Goal: Check status: Check status

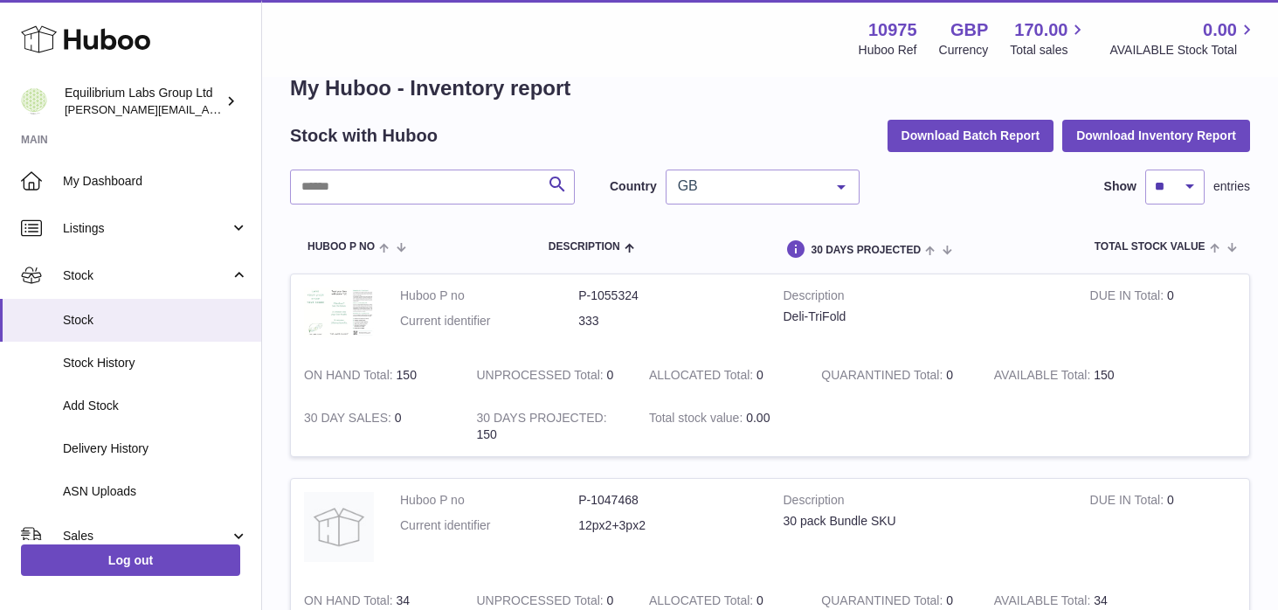
scroll to position [44, 0]
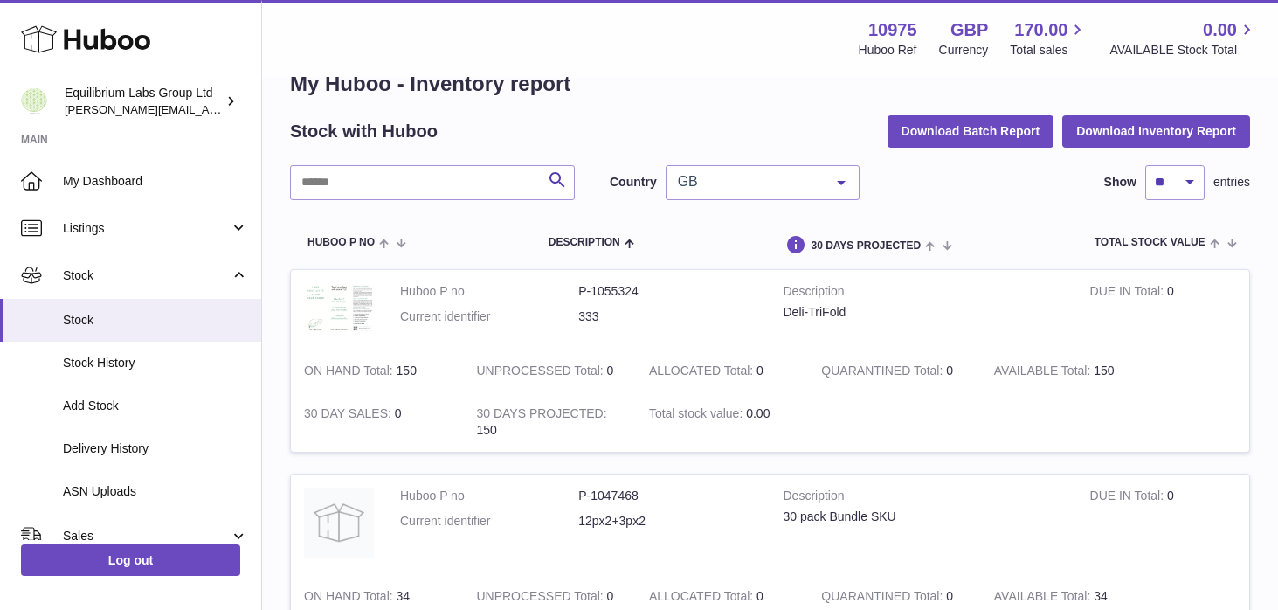
click at [774, 177] on span "GB" at bounding box center [749, 181] width 150 height 17
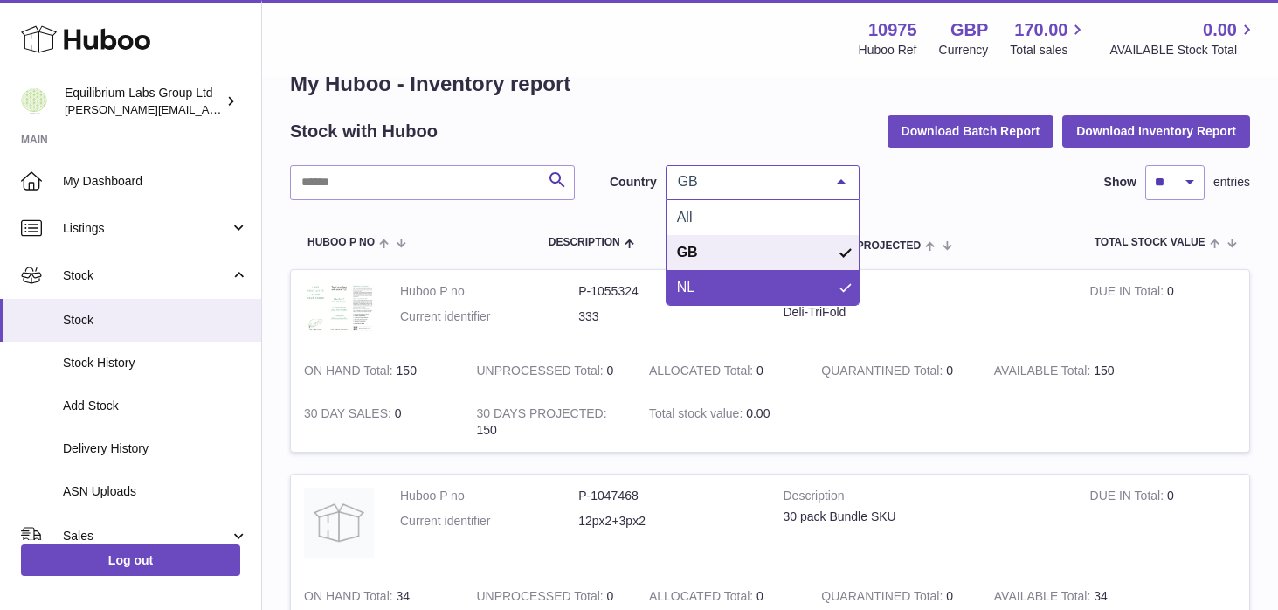
click at [723, 273] on span "NL" at bounding box center [763, 287] width 192 height 35
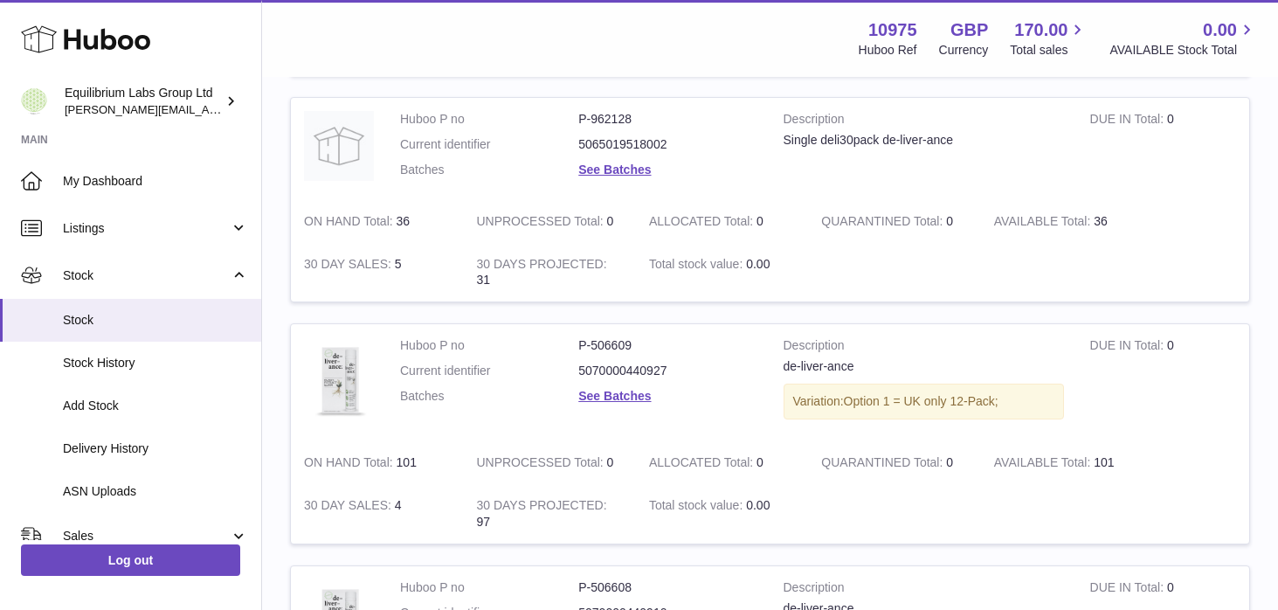
scroll to position [906, 0]
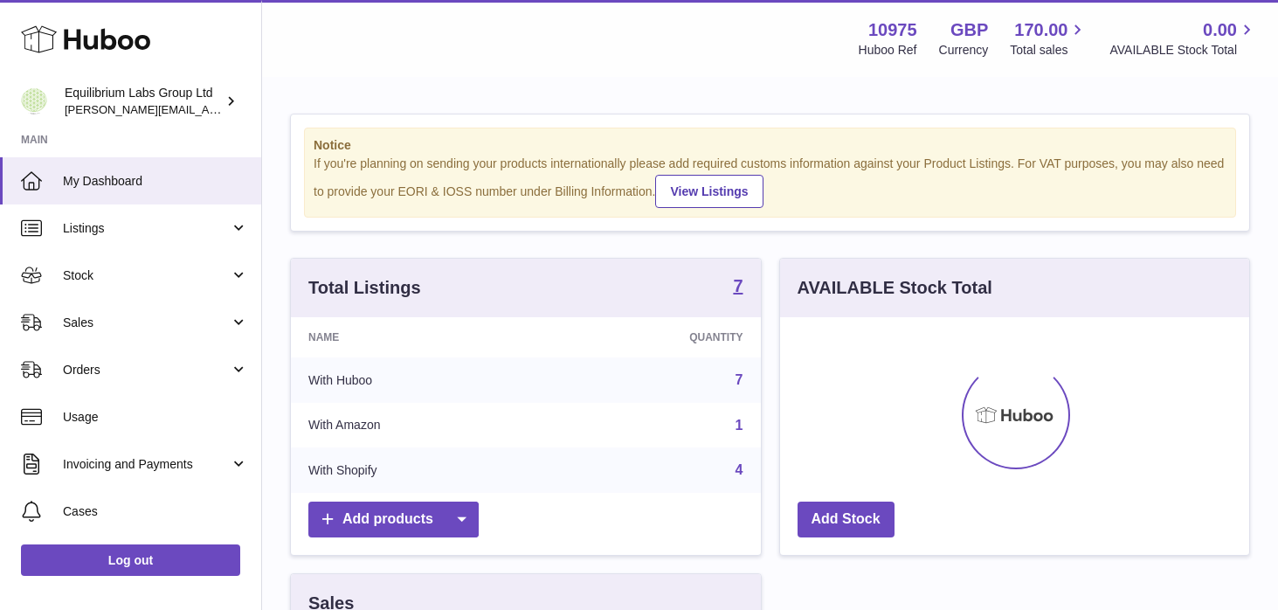
scroll to position [273, 469]
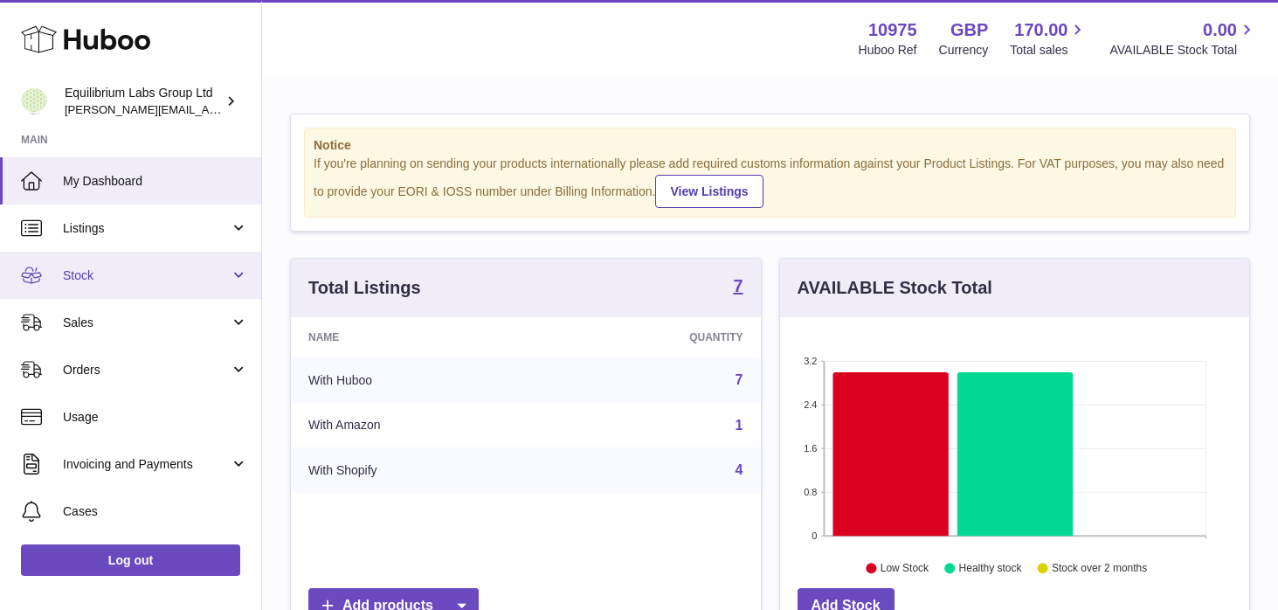
click at [134, 280] on span "Stock" at bounding box center [146, 275] width 167 height 17
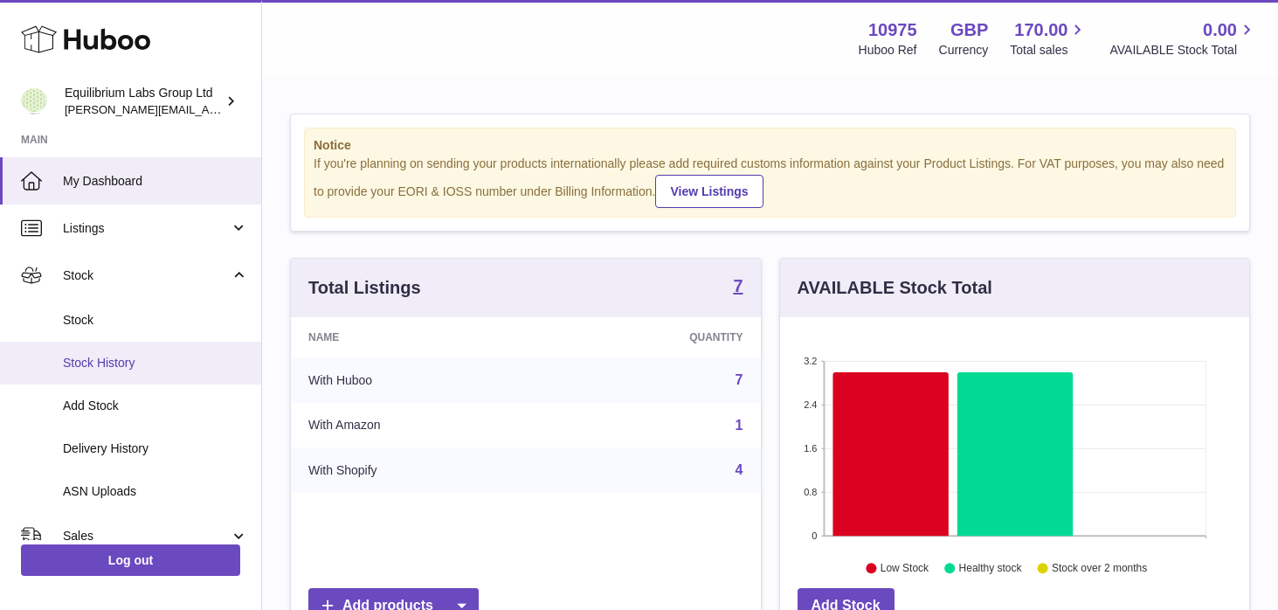
click at [138, 344] on link "Stock History" at bounding box center [130, 363] width 261 height 43
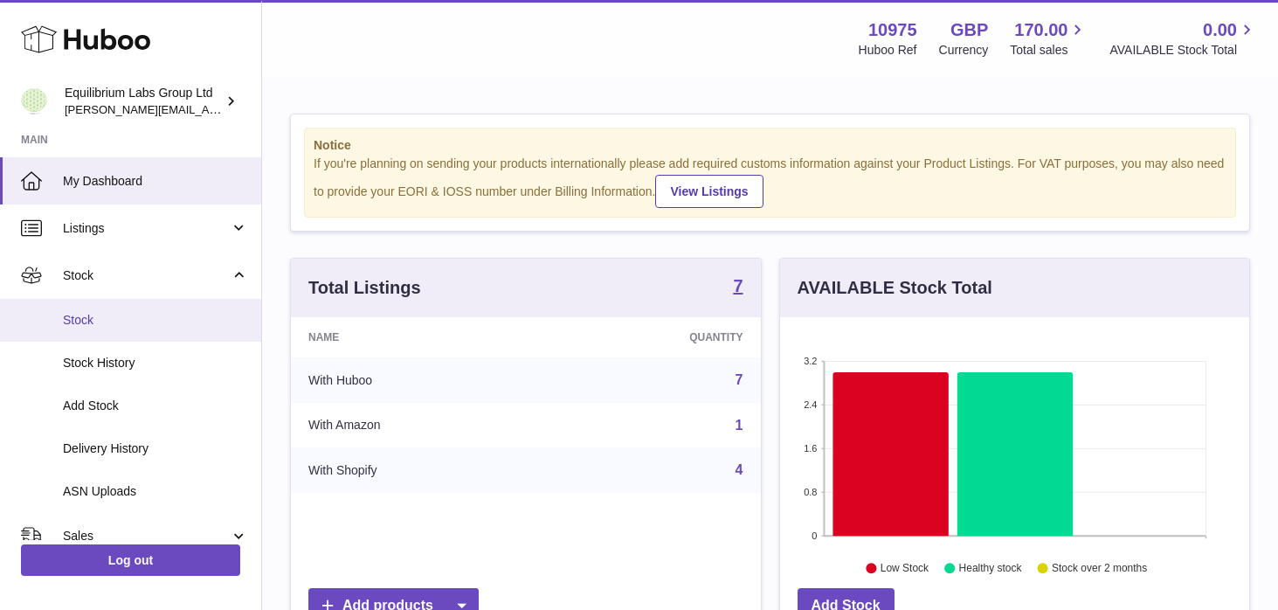
click at [121, 326] on span "Stock" at bounding box center [155, 320] width 185 height 17
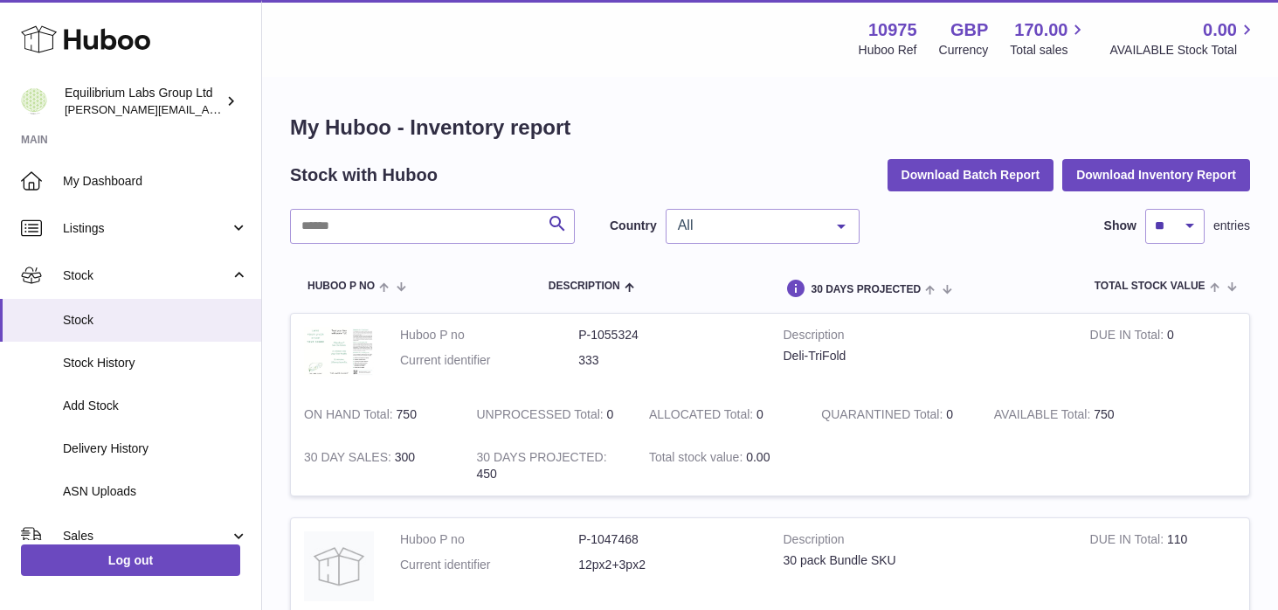
click at [765, 239] on div "All" at bounding box center [763, 226] width 194 height 35
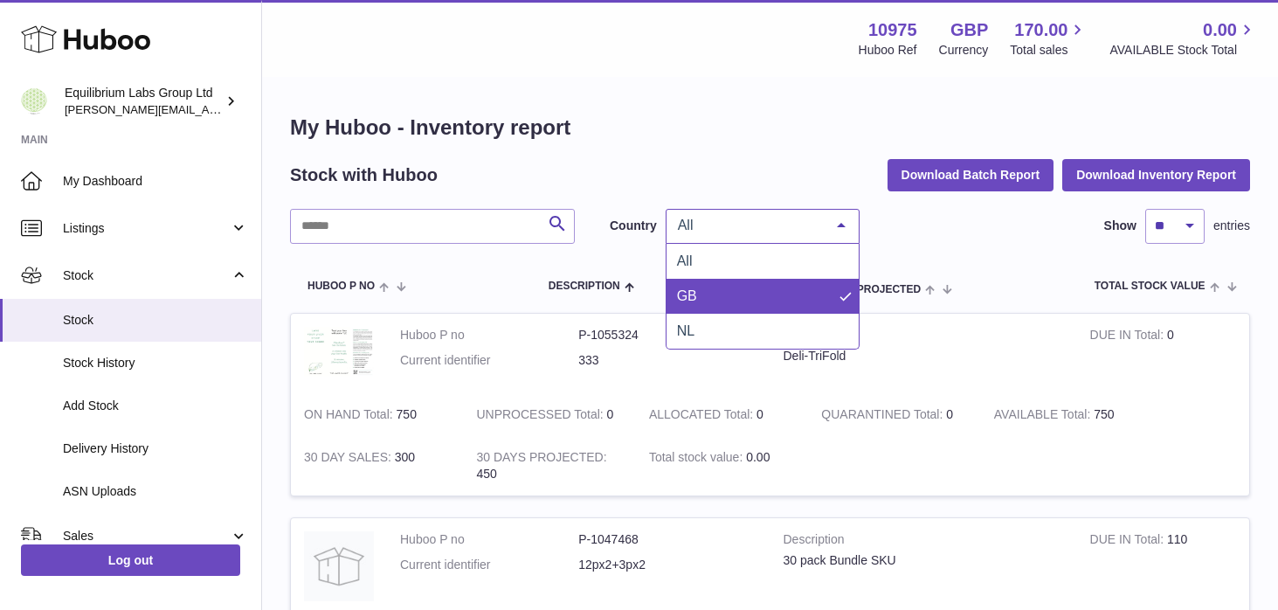
click at [740, 299] on span "GB" at bounding box center [763, 296] width 192 height 35
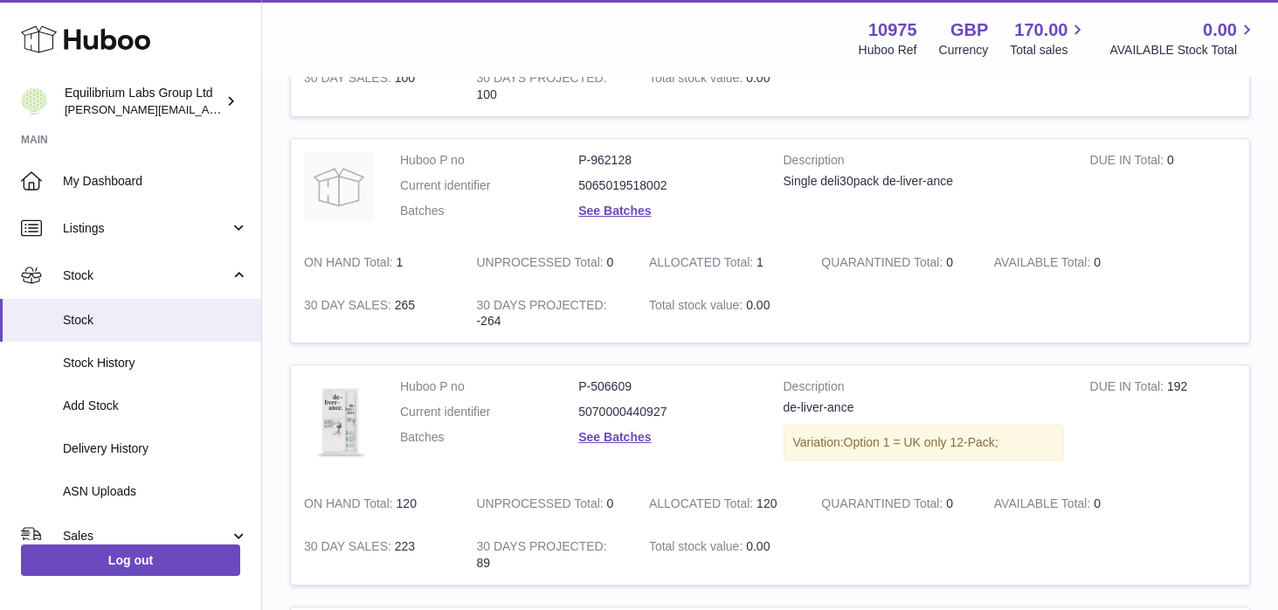
scroll to position [908, 0]
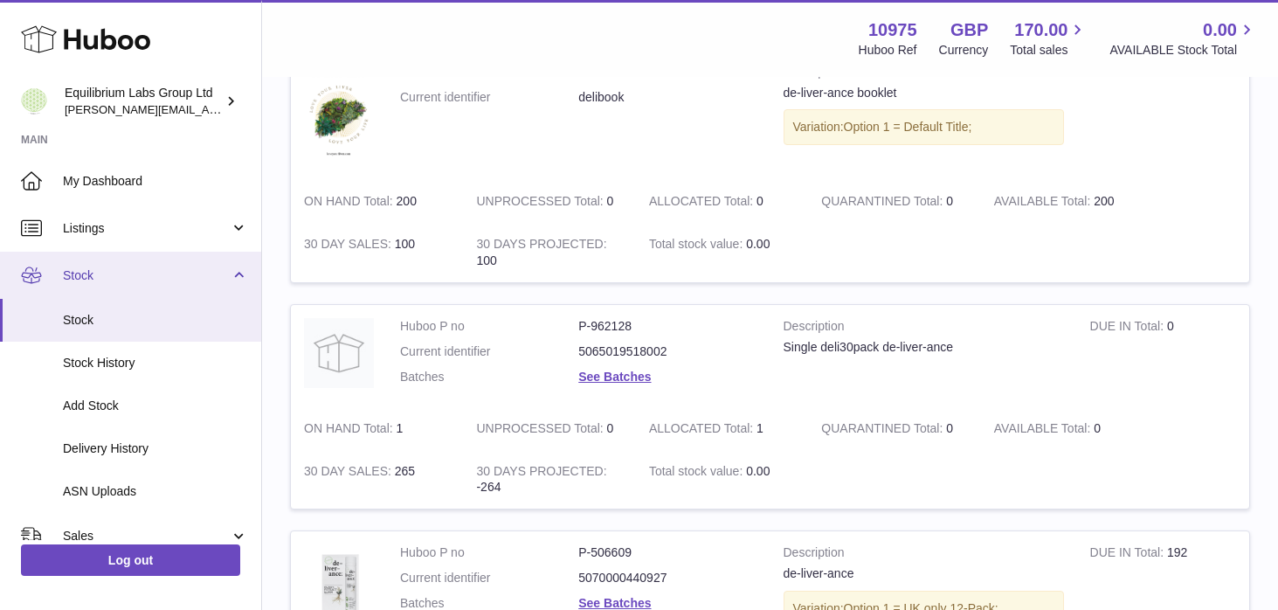
click at [221, 287] on link "Stock" at bounding box center [130, 275] width 261 height 47
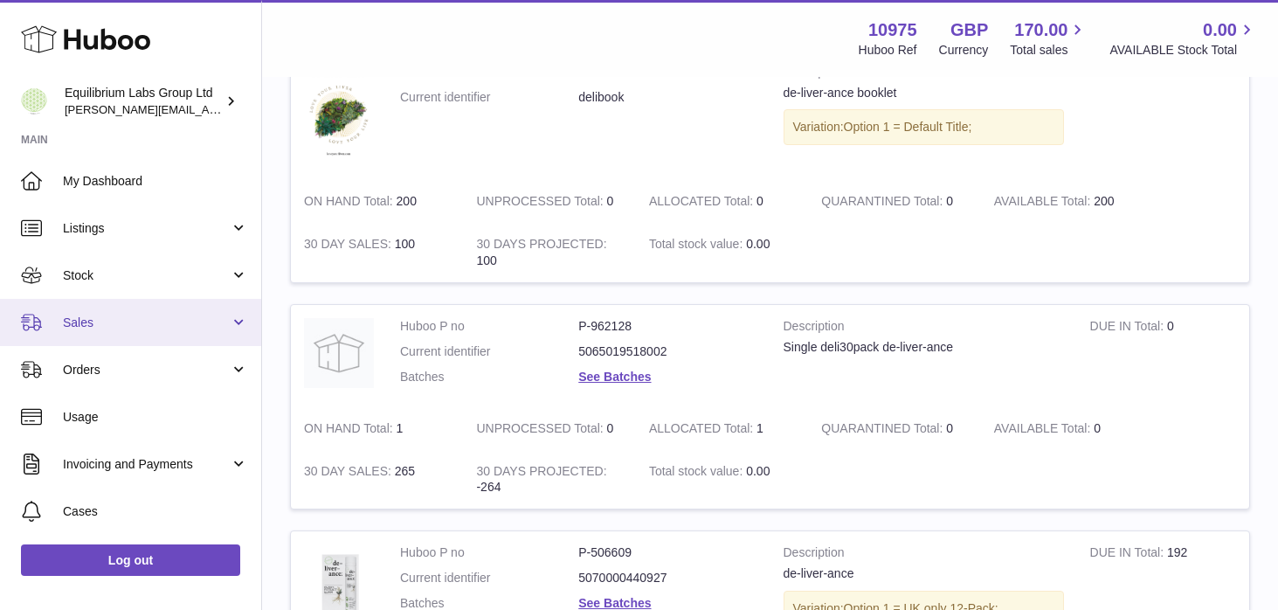
click at [217, 319] on span "Sales" at bounding box center [146, 323] width 167 height 17
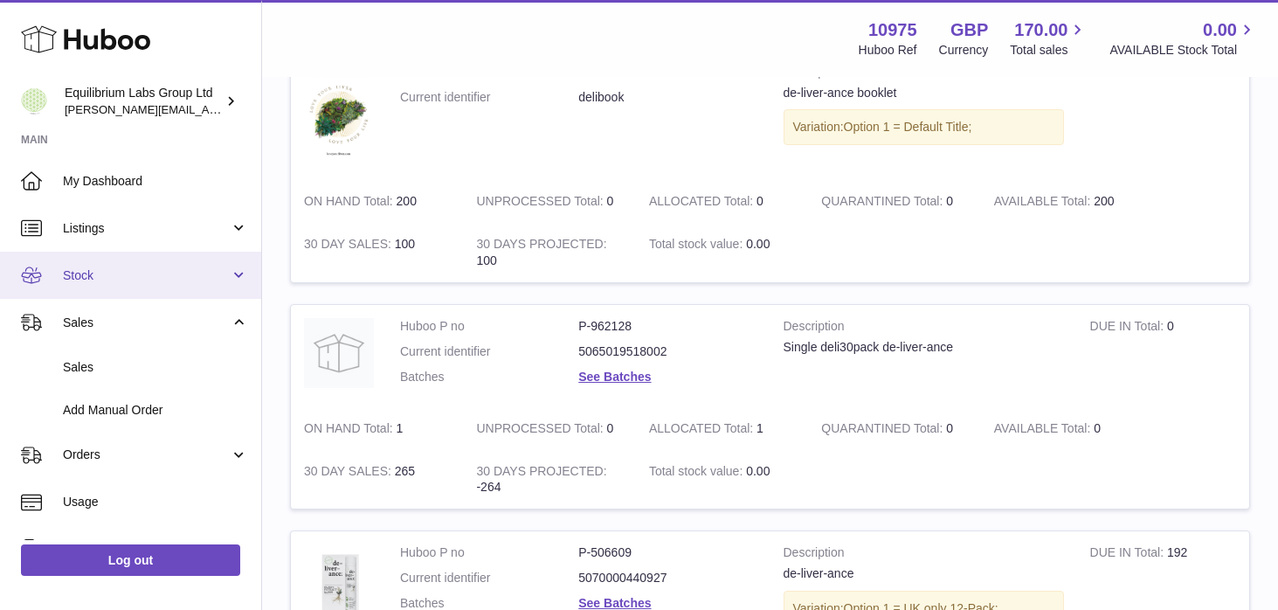
click at [211, 265] on link "Stock" at bounding box center [130, 275] width 261 height 47
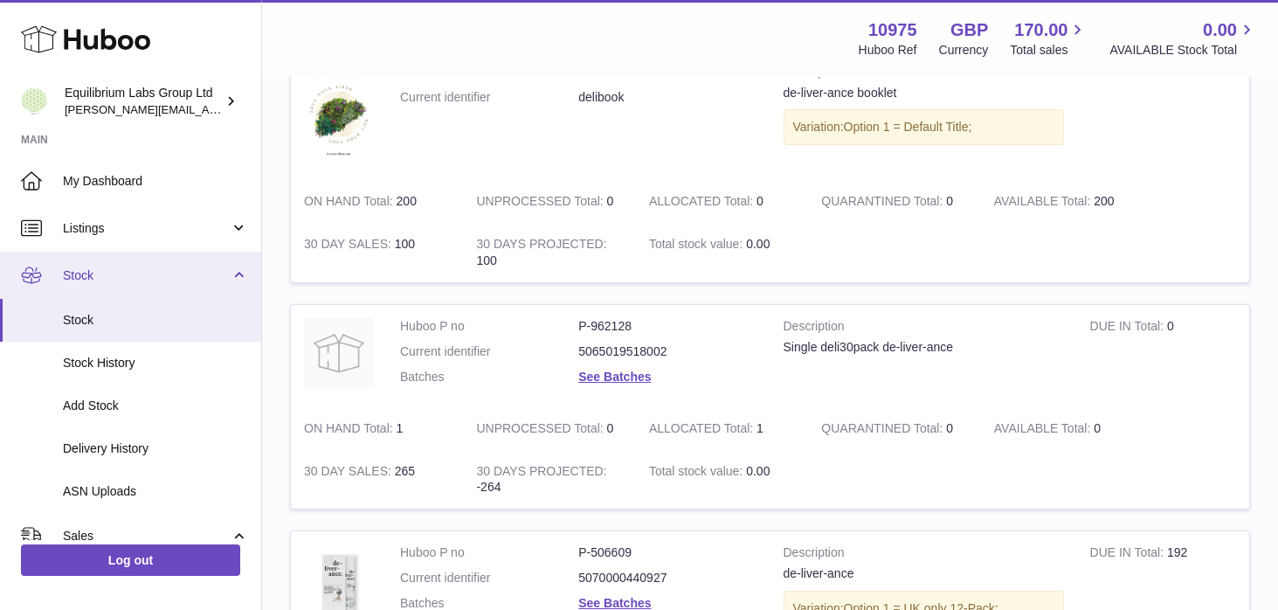
click at [219, 291] on link "Stock" at bounding box center [130, 275] width 261 height 47
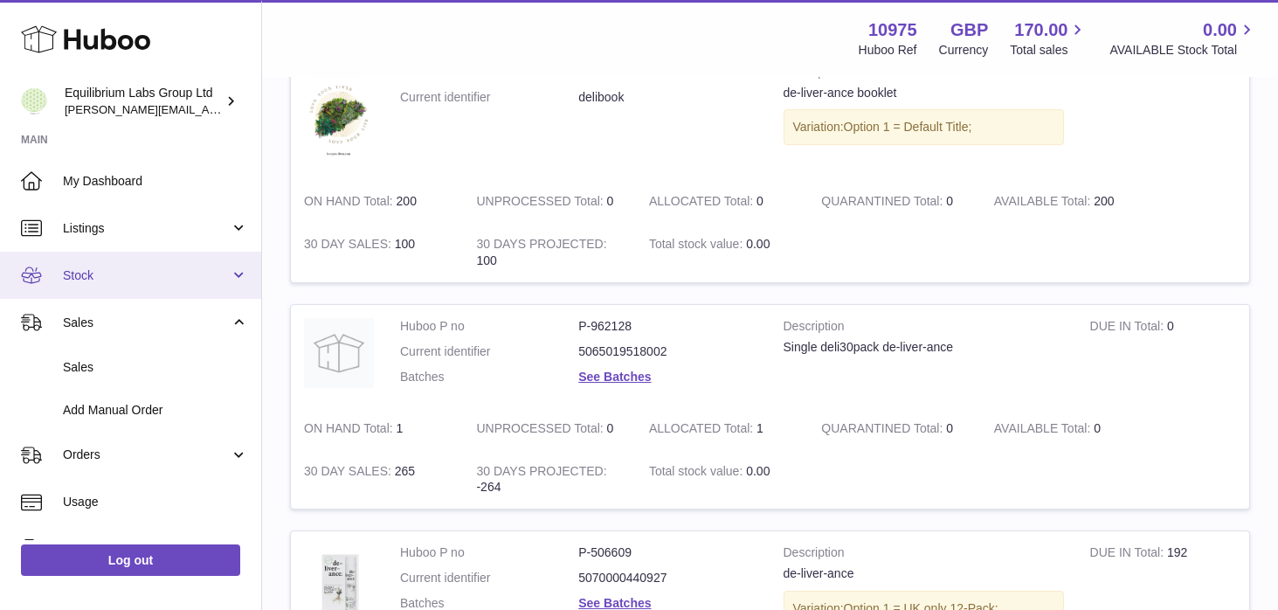
click at [204, 295] on link "Stock" at bounding box center [130, 275] width 261 height 47
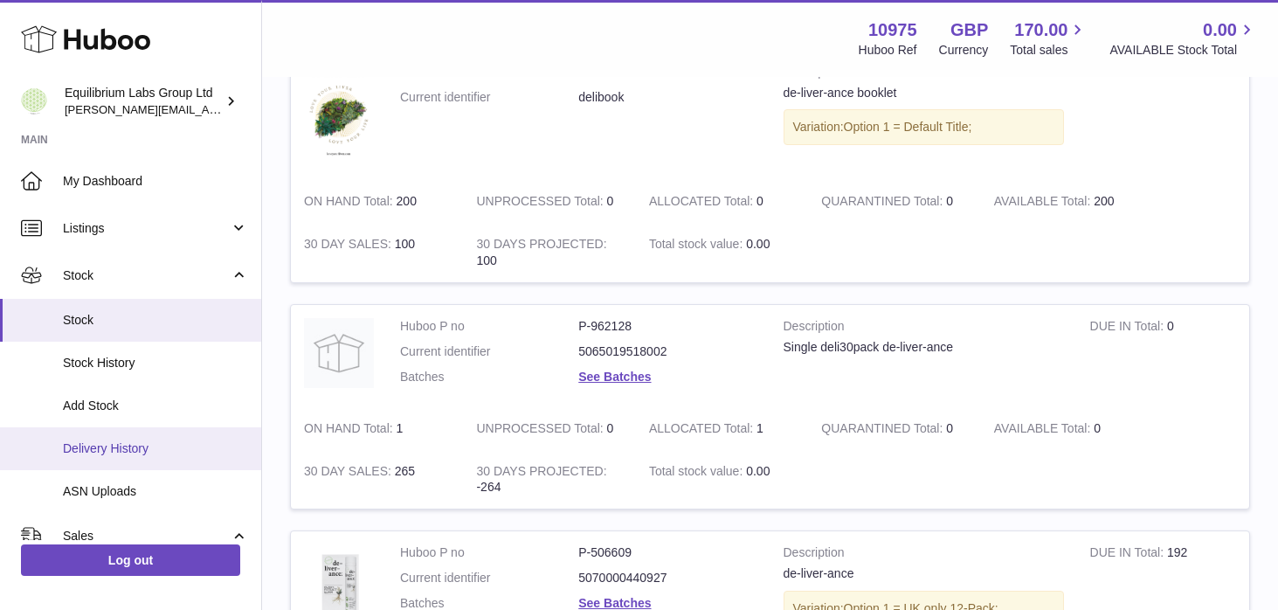
click at [183, 430] on link "Delivery History" at bounding box center [130, 448] width 261 height 43
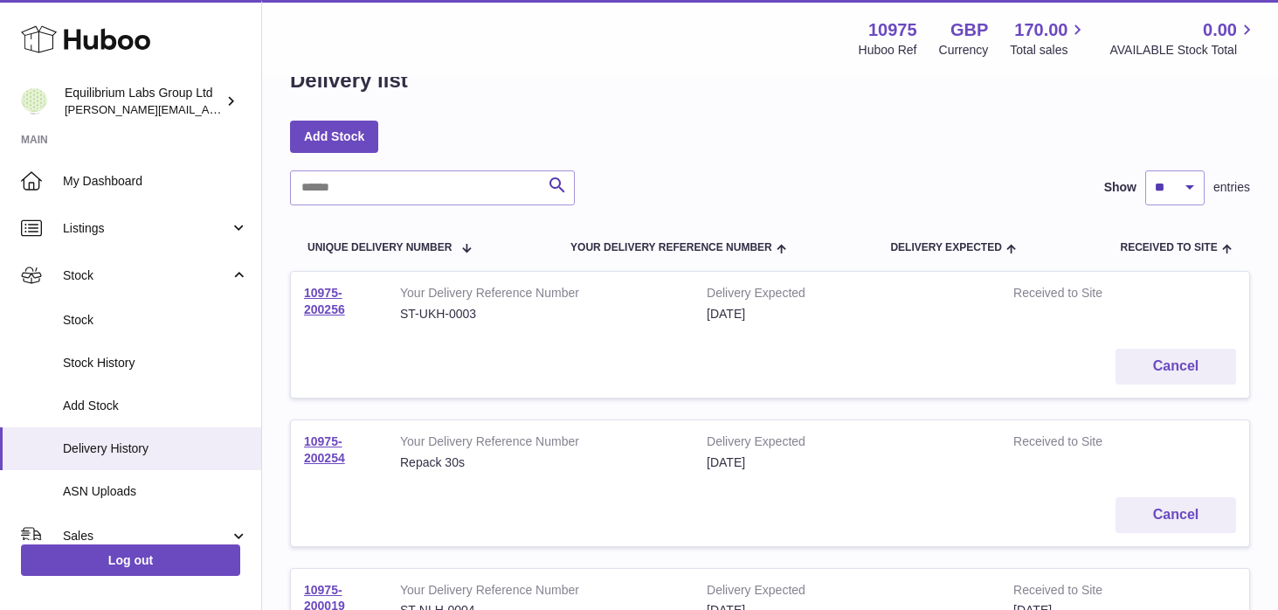
scroll to position [48, 0]
drag, startPoint x: 363, startPoint y: 313, endPoint x: 284, endPoint y: 287, distance: 82.9
copy link "10975-200256"
click at [335, 311] on link "10975-200256" at bounding box center [324, 300] width 41 height 31
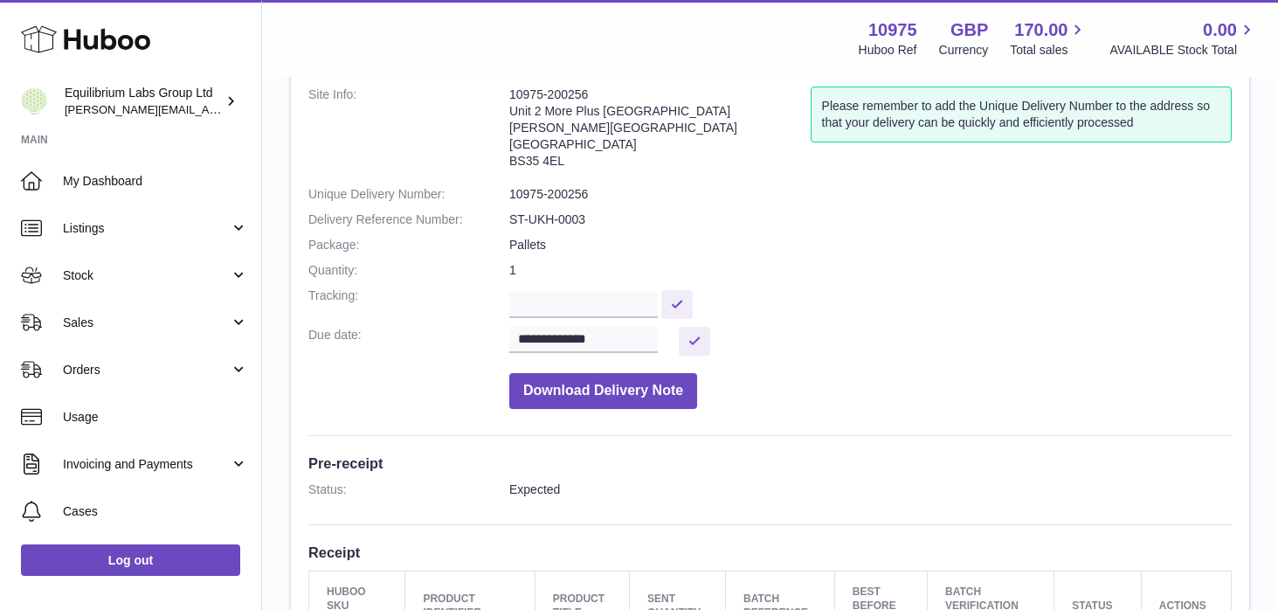
scroll to position [102, 0]
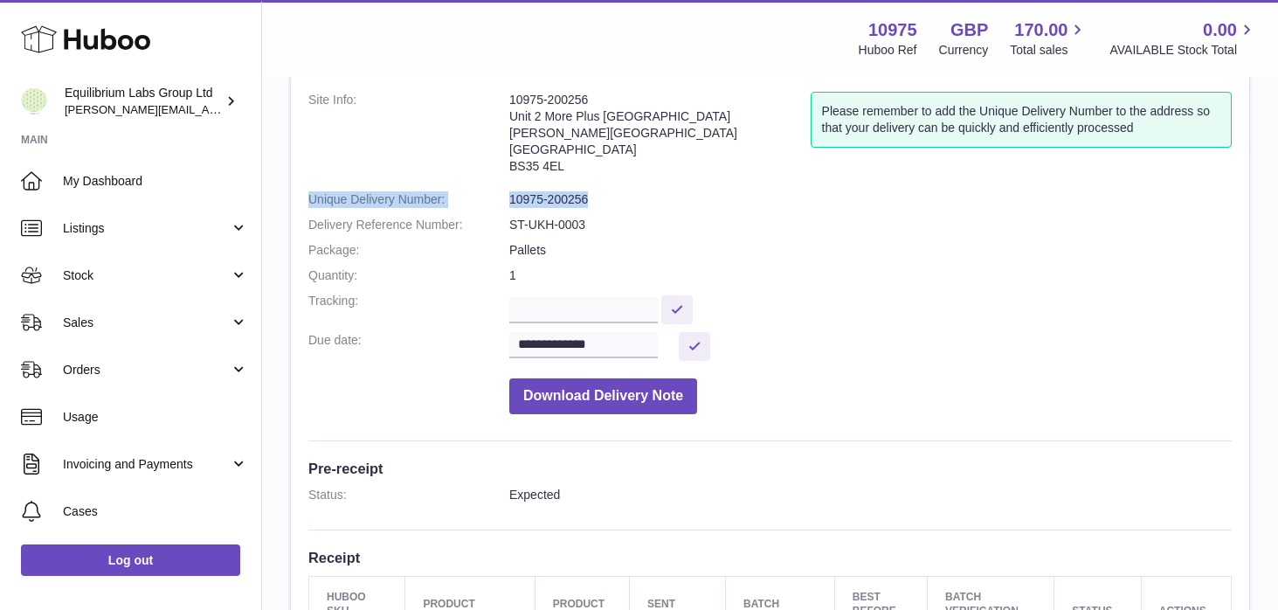
drag, startPoint x: 624, startPoint y: 207, endPoint x: 263, endPoint y: 192, distance: 361.1
click at [263, 192] on div "**********" at bounding box center [770, 544] width 1016 height 1136
copy dl "Unique Delivery Number: 10975-200256"
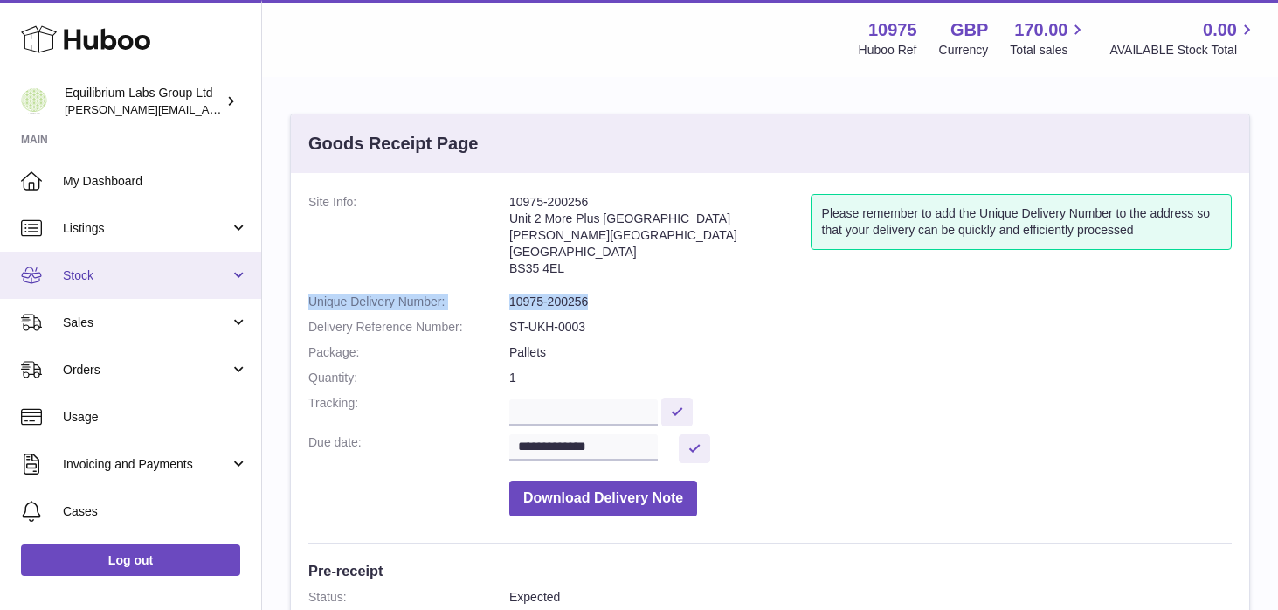
click at [212, 289] on link "Stock" at bounding box center [130, 275] width 261 height 47
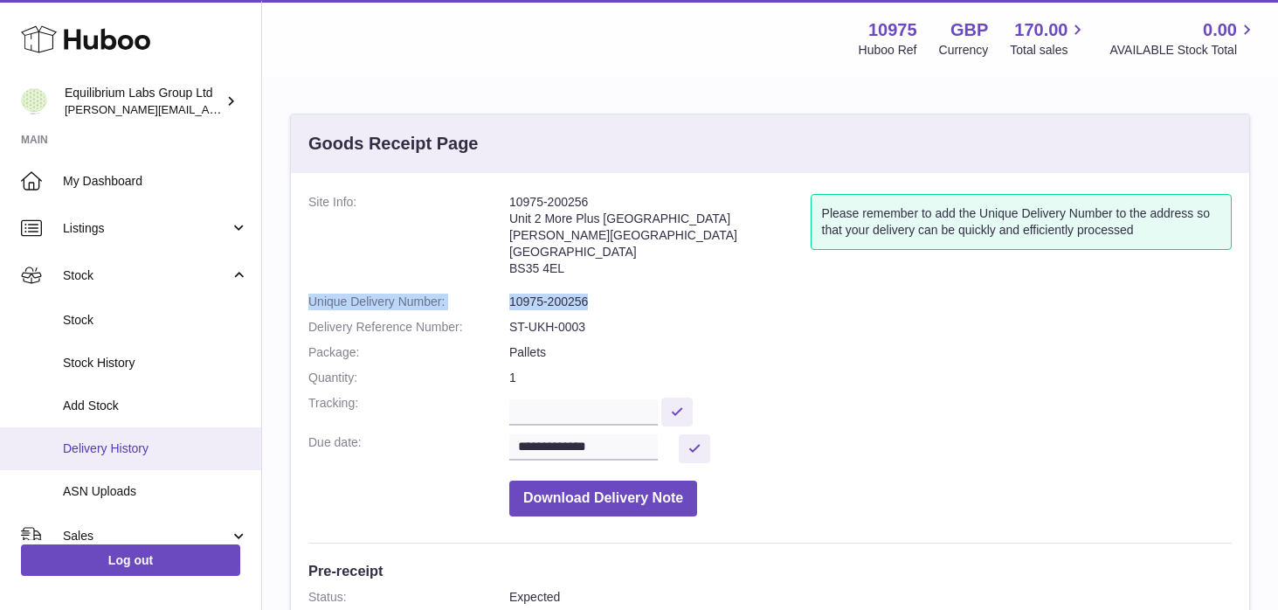
click at [195, 437] on link "Delivery History" at bounding box center [130, 448] width 261 height 43
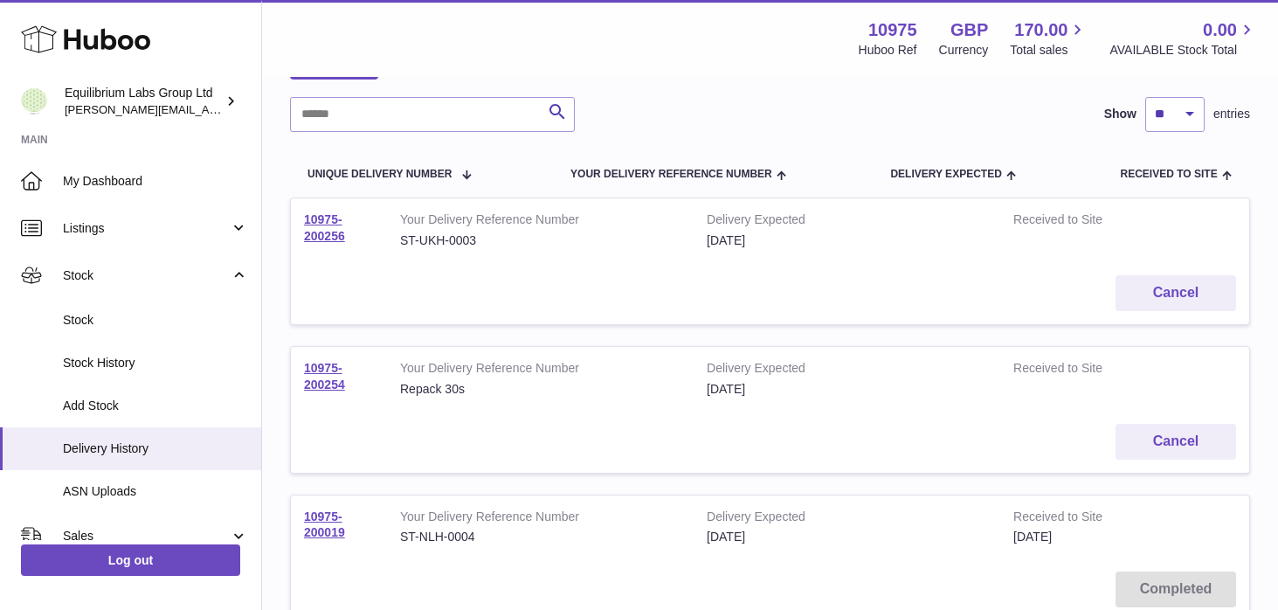
scroll to position [124, 0]
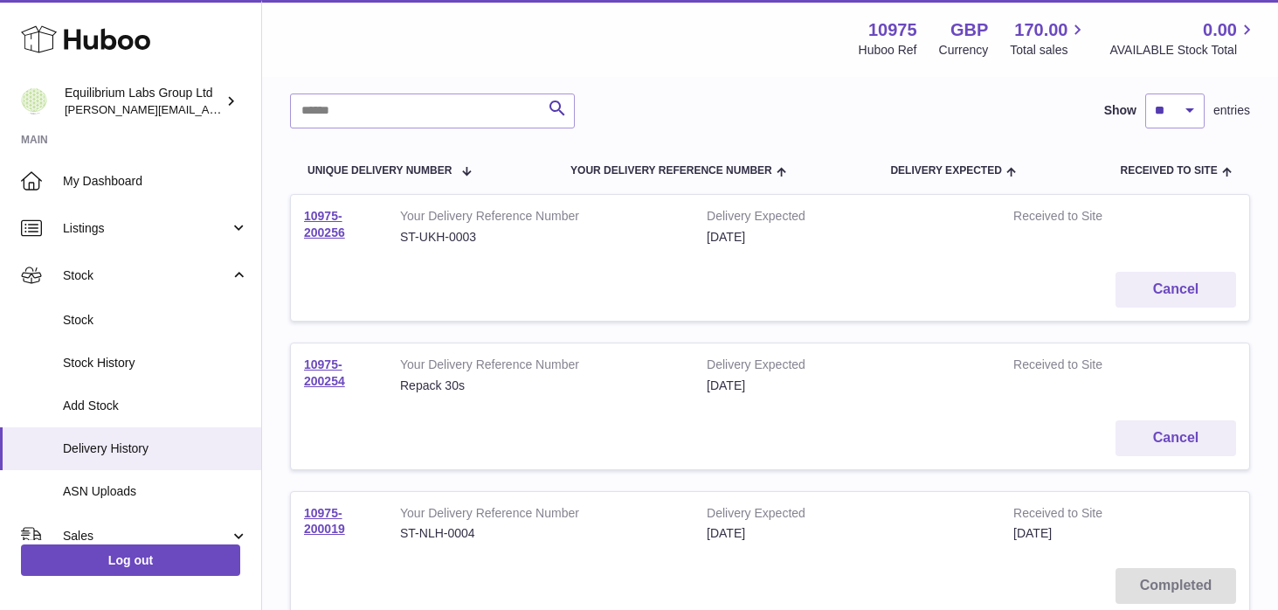
drag, startPoint x: 356, startPoint y: 384, endPoint x: 301, endPoint y: 365, distance: 58.3
click at [301, 365] on td "10975-200254" at bounding box center [339, 375] width 96 height 64
click at [332, 382] on link "10975-200254" at bounding box center [324, 372] width 41 height 31
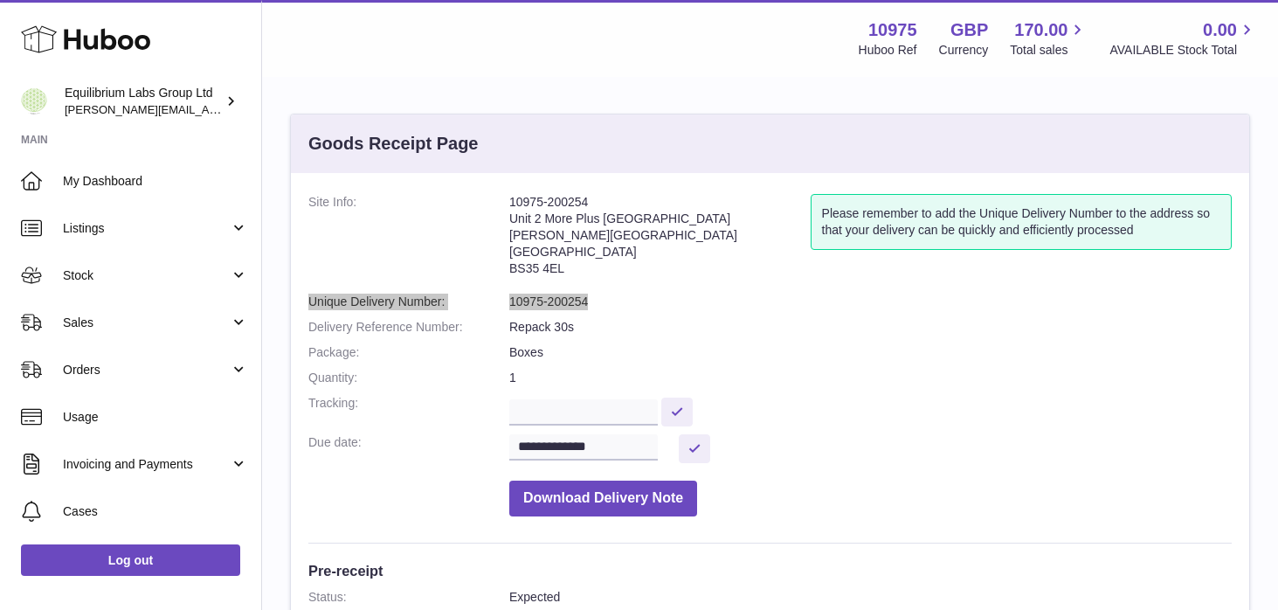
drag, startPoint x: 592, startPoint y: 301, endPoint x: 302, endPoint y: 303, distance: 290.1
click at [302, 303] on div "**********" at bounding box center [770, 615] width 958 height 884
click at [605, 294] on dd "10975-200254" at bounding box center [870, 302] width 723 height 17
